Goal: Transaction & Acquisition: Purchase product/service

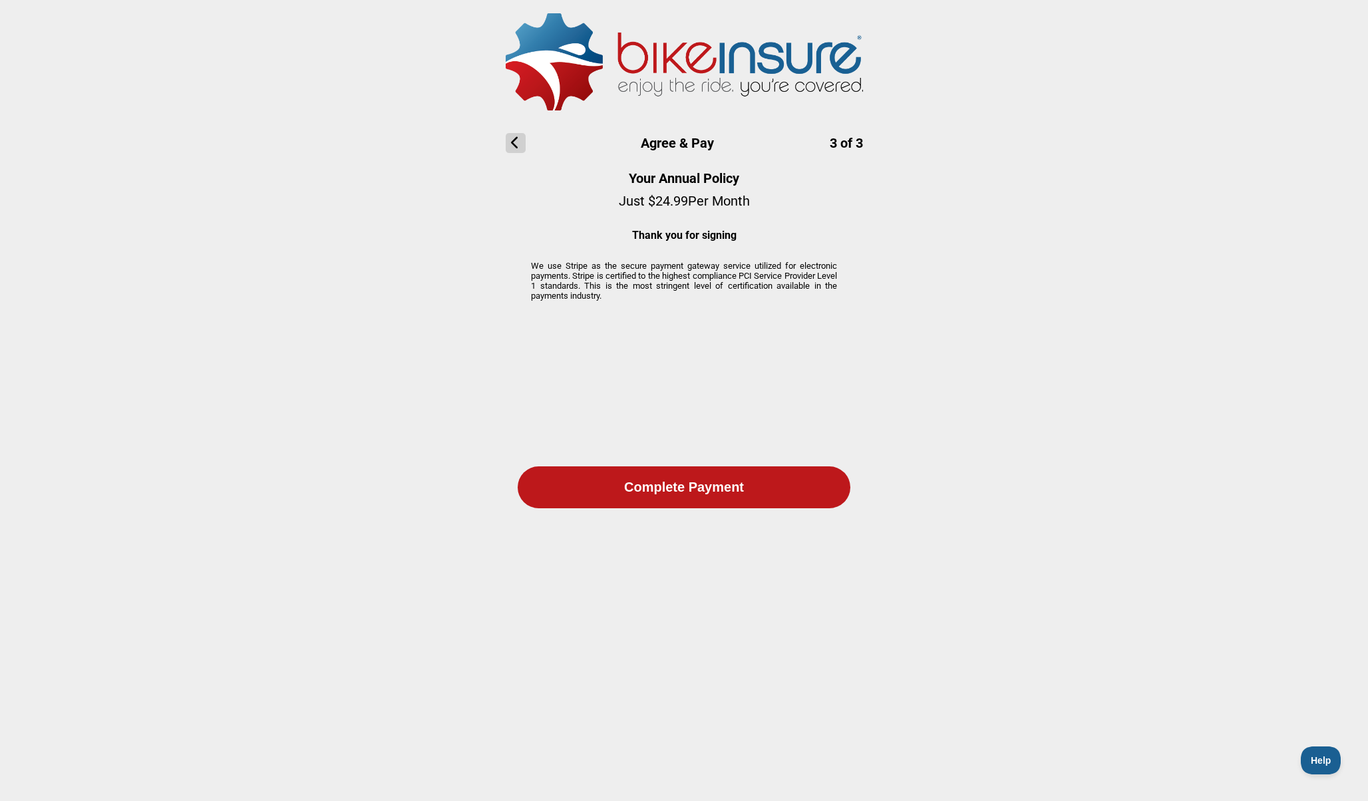
click at [514, 143] on icon at bounding box center [516, 143] width 20 height 20
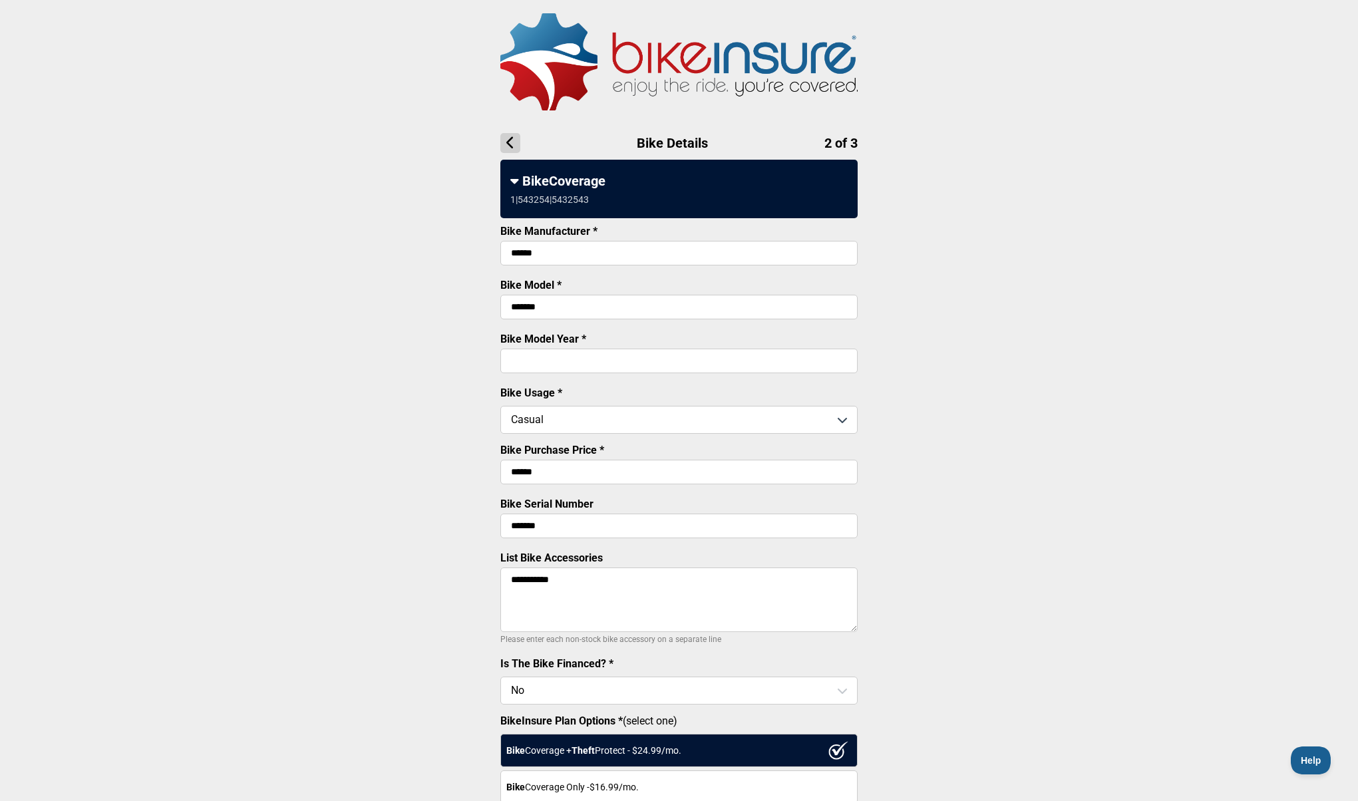
click at [573, 418] on input "text" at bounding box center [679, 420] width 356 height 28
